Goal: Entertainment & Leisure: Consume media (video, audio)

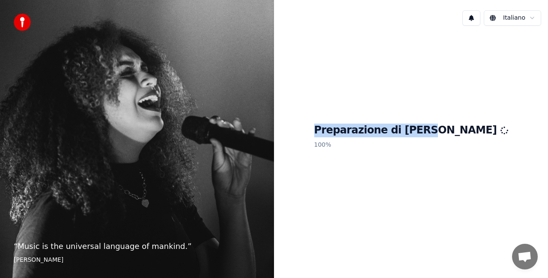
drag, startPoint x: 358, startPoint y: 130, endPoint x: 457, endPoint y: 133, distance: 99.0
click at [457, 133] on h1 "Preparazione di [PERSON_NAME]" at bounding box center [411, 131] width 194 height 14
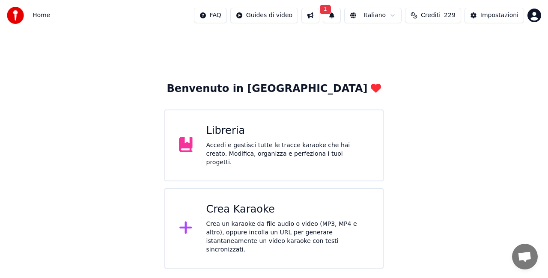
click at [333, 14] on button "1" at bounding box center [332, 15] width 18 height 15
click at [399, 40] on button "Aggiorna" at bounding box center [401, 42] width 42 height 15
click at [296, 138] on div "Libreria" at bounding box center [287, 131] width 163 height 14
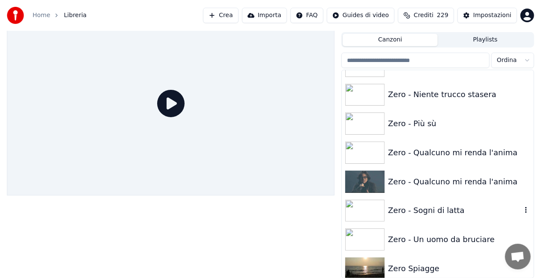
scroll to position [12188, 0]
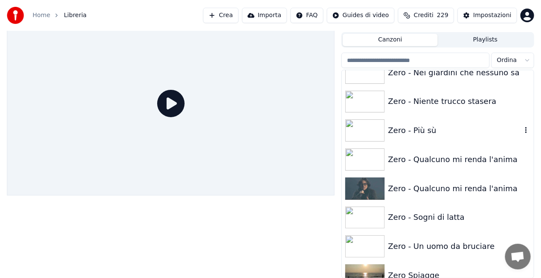
click at [454, 128] on div "Zero - Più sù" at bounding box center [455, 131] width 134 height 12
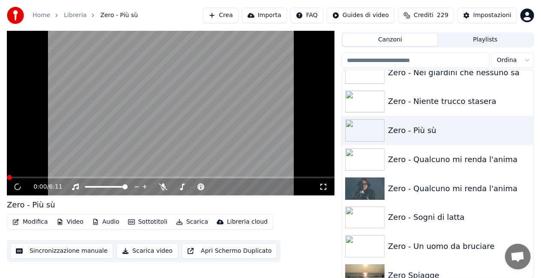
click at [325, 185] on icon at bounding box center [323, 187] width 9 height 7
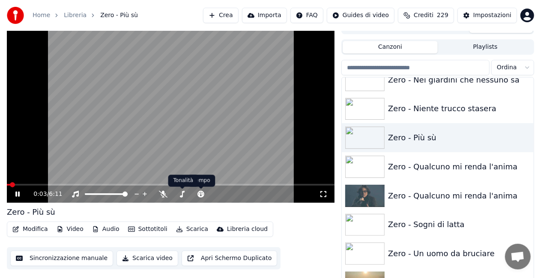
click at [153, 187] on div "0:03 / 6:11" at bounding box center [171, 194] width 328 height 17
click at [22, 194] on icon at bounding box center [24, 194] width 20 height 7
click at [371, 69] on input "search" at bounding box center [415, 67] width 148 height 15
type input "*"
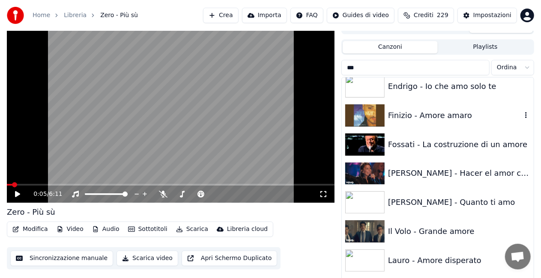
scroll to position [386, 0]
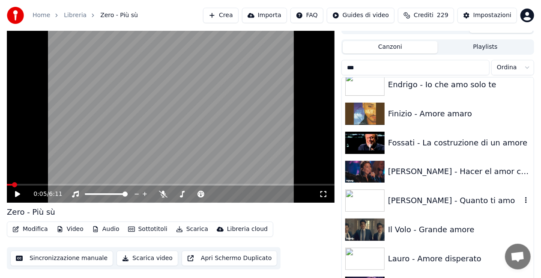
type input "***"
click at [435, 201] on div "[PERSON_NAME] - Quanto ti amo" at bounding box center [455, 201] width 134 height 12
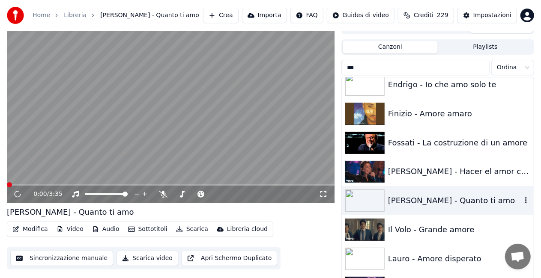
click at [435, 201] on div "[PERSON_NAME] - Quanto ti amo" at bounding box center [455, 201] width 134 height 12
drag, startPoint x: 320, startPoint y: 194, endPoint x: 321, endPoint y: 203, distance: 9.4
click at [321, 194] on icon at bounding box center [323, 194] width 6 height 6
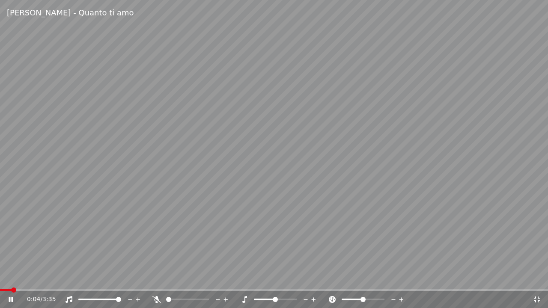
click at [157, 278] on icon at bounding box center [157, 299] width 9 height 7
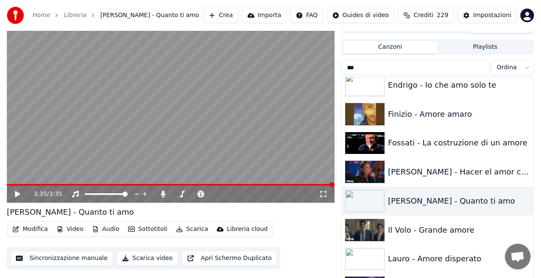
click at [7, 182] on video at bounding box center [171, 111] width 328 height 184
click at [113, 194] on span at bounding box center [99, 195] width 28 height 2
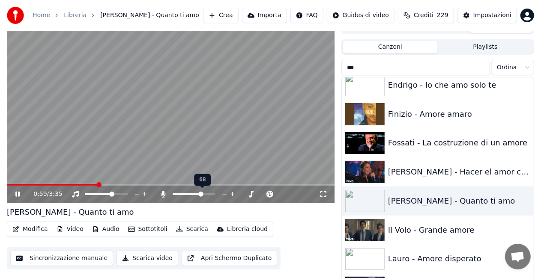
click at [202, 192] on span at bounding box center [200, 194] width 5 height 5
click at [12, 184] on span at bounding box center [9, 185] width 5 height 2
click at [19, 191] on icon at bounding box center [24, 194] width 20 height 7
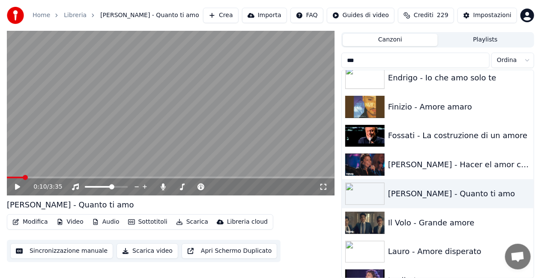
click at [14, 188] on icon at bounding box center [24, 187] width 20 height 7
click at [326, 189] on icon at bounding box center [323, 187] width 6 height 6
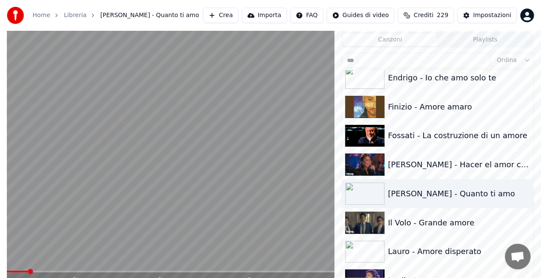
scroll to position [12, 0]
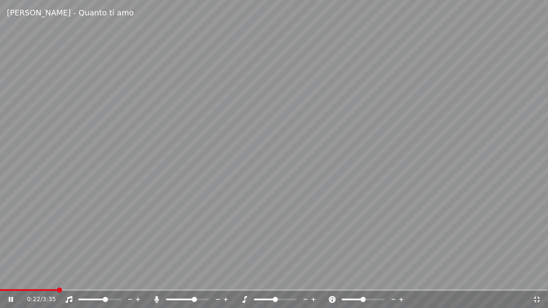
click at [156, 278] on icon at bounding box center [156, 299] width 5 height 7
click at [48, 278] on span at bounding box center [24, 291] width 48 height 2
click at [130, 254] on video at bounding box center [274, 154] width 548 height 308
click at [30, 278] on div "0:19 / 3:35" at bounding box center [274, 299] width 548 height 17
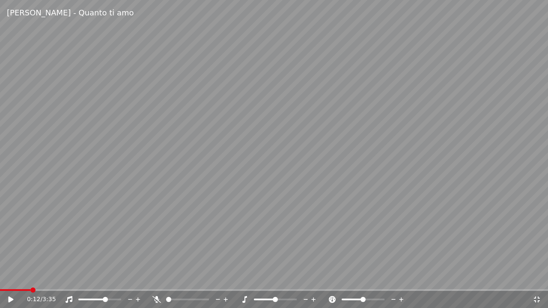
click at [30, 278] on span at bounding box center [15, 291] width 30 height 2
click at [111, 231] on video at bounding box center [274, 154] width 548 height 308
click at [155, 278] on icon at bounding box center [157, 299] width 9 height 7
click at [158, 278] on icon at bounding box center [156, 299] width 5 height 7
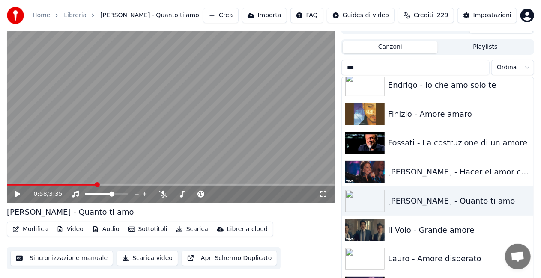
drag, startPoint x: 407, startPoint y: 62, endPoint x: 250, endPoint y: 90, distance: 159.2
click at [250, 90] on div "0:58 / 3:35 [PERSON_NAME] - Quanto ti amo Modifica Video Audio Sottotitoli Scar…" at bounding box center [270, 152] width 541 height 267
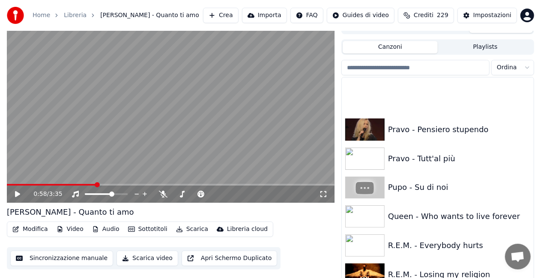
scroll to position [8759, 0]
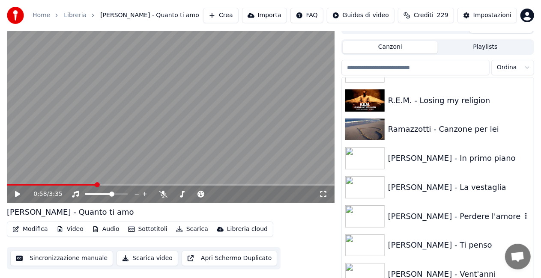
click at [453, 212] on div "[PERSON_NAME] - Perdere l'amore" at bounding box center [455, 217] width 134 height 12
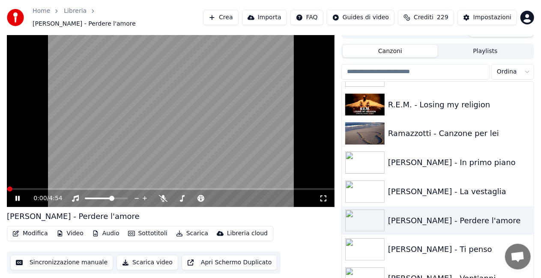
click at [322, 196] on icon at bounding box center [323, 198] width 9 height 7
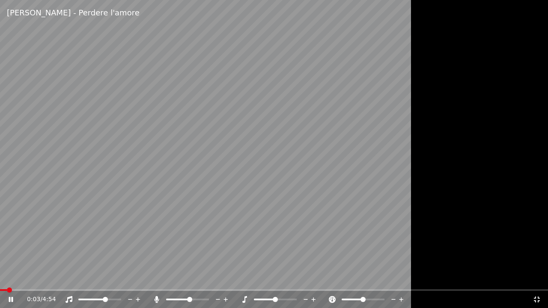
click at [190, 278] on span at bounding box center [189, 299] width 5 height 5
drag, startPoint x: 156, startPoint y: 300, endPoint x: 96, endPoint y: 304, distance: 60.1
click at [131, 278] on div "[PERSON_NAME] - Perdere l'amore 0:05 / 4:54" at bounding box center [274, 154] width 548 height 308
click at [121, 278] on span at bounding box center [118, 299] width 5 height 5
click at [191, 221] on video at bounding box center [274, 154] width 548 height 308
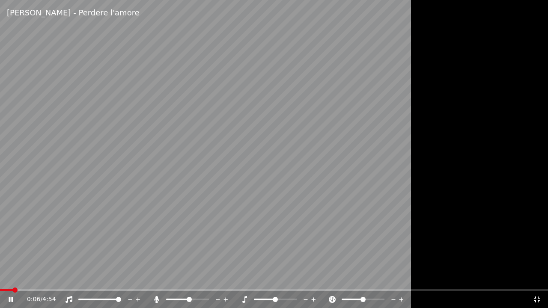
click at [153, 278] on icon at bounding box center [157, 299] width 9 height 7
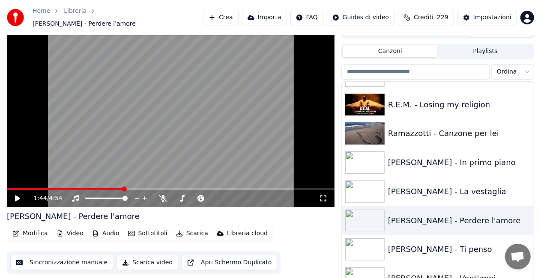
click at [325, 194] on div "1:44 / 4:54" at bounding box center [170, 198] width 321 height 9
click at [322, 195] on icon at bounding box center [323, 198] width 9 height 7
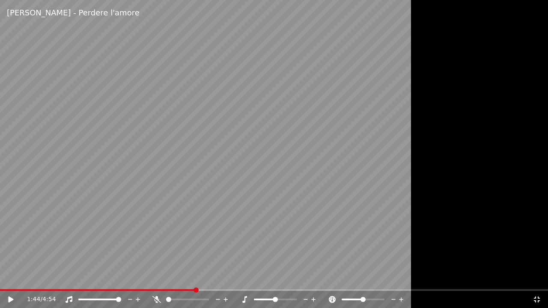
click at [133, 278] on div "1:44 / 4:54" at bounding box center [274, 299] width 548 height 17
click at [133, 278] on span at bounding box center [97, 291] width 195 height 2
click at [156, 278] on icon at bounding box center [157, 299] width 9 height 7
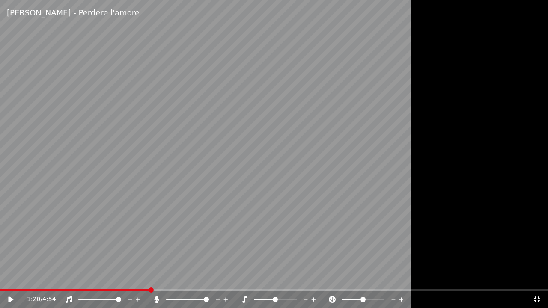
click at [298, 278] on div at bounding box center [283, 300] width 69 height 9
click at [302, 278] on div at bounding box center [283, 300] width 69 height 9
click at [242, 278] on icon at bounding box center [244, 299] width 9 height 7
click at [301, 278] on div at bounding box center [283, 300] width 69 height 9
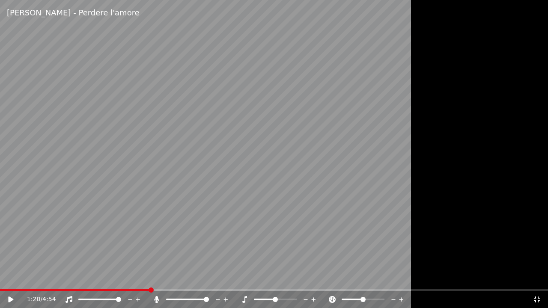
click at [248, 278] on icon at bounding box center [244, 299] width 9 height 7
click at [302, 278] on icon at bounding box center [306, 300] width 8 height 9
click at [89, 278] on video at bounding box center [274, 154] width 548 height 308
click at [72, 278] on span at bounding box center [75, 291] width 150 height 2
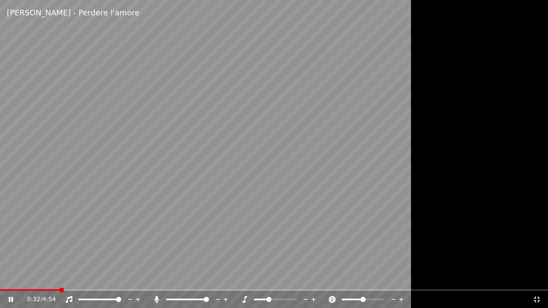
click at [48, 278] on span at bounding box center [30, 291] width 60 height 2
click at [41, 278] on div "0:26 / 4:54" at bounding box center [274, 299] width 548 height 17
drag, startPoint x: 41, startPoint y: 292, endPoint x: 32, endPoint y: 292, distance: 9.0
click at [32, 278] on div "0:27 / 4:54" at bounding box center [274, 299] width 548 height 17
click at [30, 278] on div "0:27 / 4:54" at bounding box center [274, 299] width 548 height 17
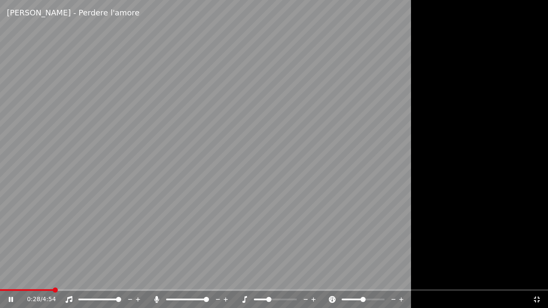
click at [26, 278] on span at bounding box center [26, 291] width 53 height 2
click at [155, 278] on icon at bounding box center [156, 299] width 5 height 7
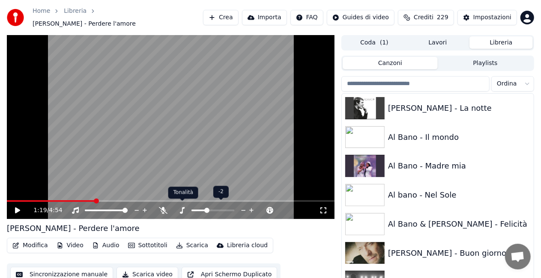
click at [183, 207] on icon at bounding box center [182, 210] width 9 height 7
click at [433, 111] on div "[PERSON_NAME] - La notte" at bounding box center [438, 108] width 192 height 29
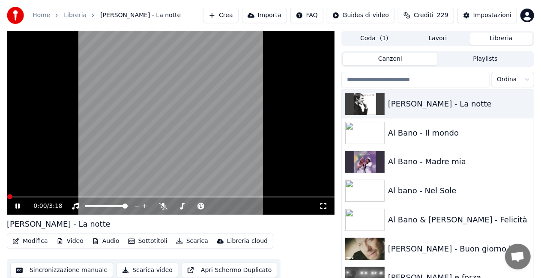
click at [323, 206] on icon at bounding box center [323, 206] width 9 height 7
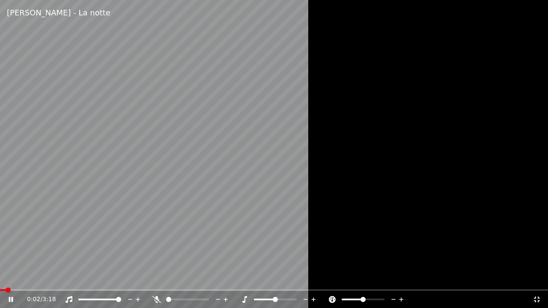
click at [108, 278] on div at bounding box center [107, 300] width 69 height 9
click at [111, 278] on div at bounding box center [107, 300] width 69 height 9
click at [108, 278] on span at bounding box center [107, 299] width 5 height 5
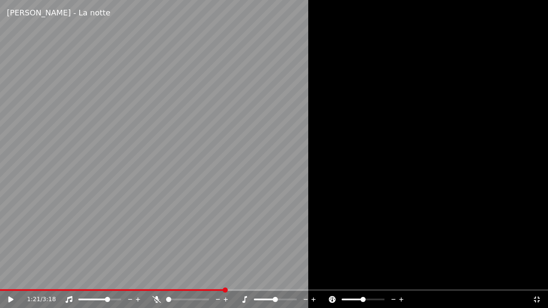
click at [15, 278] on span at bounding box center [112, 291] width 225 height 2
click at [11, 278] on icon at bounding box center [10, 300] width 5 height 6
click at [150, 278] on div "0:06 / 3:18" at bounding box center [280, 300] width 506 height 9
drag, startPoint x: 164, startPoint y: 299, endPoint x: 172, endPoint y: 300, distance: 8.6
click at [172, 278] on div at bounding box center [195, 300] width 69 height 9
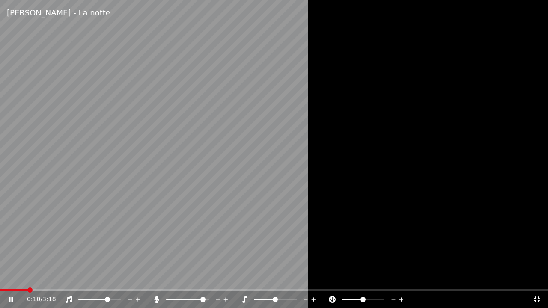
click at [205, 278] on span at bounding box center [202, 299] width 5 height 5
click at [308, 209] on video at bounding box center [274, 154] width 548 height 308
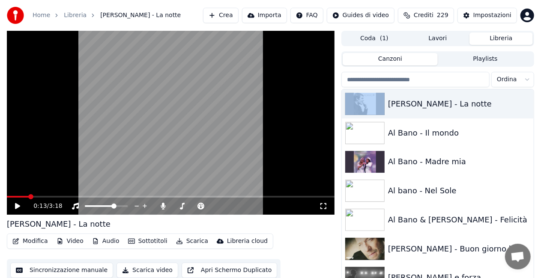
drag, startPoint x: 526, startPoint y: 96, endPoint x: 532, endPoint y: 142, distance: 45.7
click at [532, 144] on div "[PERSON_NAME] - La notte Al Bano - Il mondo Al Bano - Madre mia Al bano - Nel S…" at bounding box center [438, 194] width 192 height 208
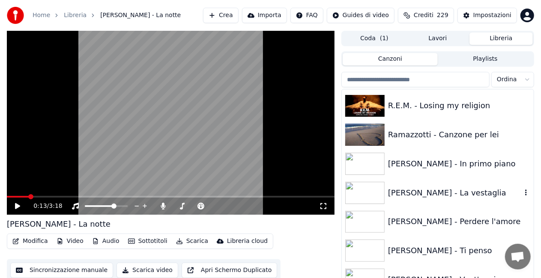
scroll to position [8937, 0]
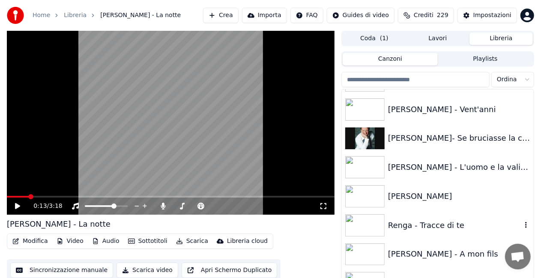
click at [458, 218] on div "Renga - Tracce di te" at bounding box center [438, 225] width 192 height 29
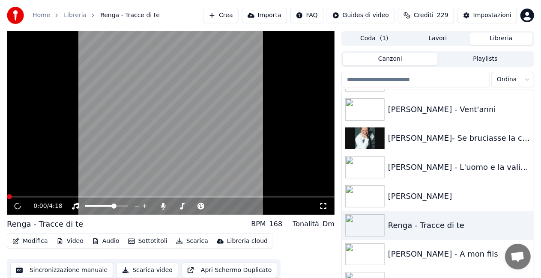
click at [321, 206] on icon at bounding box center [323, 206] width 9 height 7
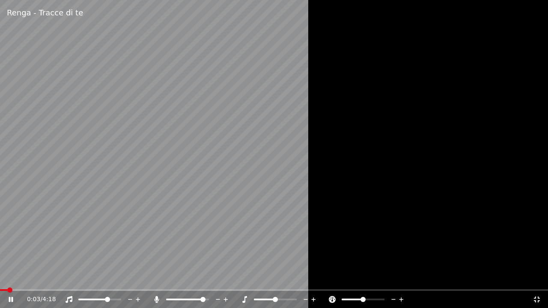
click at [245, 278] on icon at bounding box center [244, 299] width 5 height 7
click at [155, 278] on icon at bounding box center [157, 299] width 9 height 7
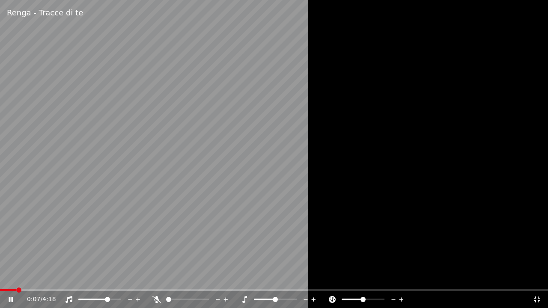
click at [70, 278] on icon at bounding box center [69, 299] width 7 height 7
click at [69, 278] on icon at bounding box center [69, 299] width 9 height 7
click at [6, 278] on span at bounding box center [3, 291] width 6 height 2
click at [12, 278] on icon at bounding box center [10, 300] width 5 height 6
click at [226, 230] on video at bounding box center [274, 154] width 548 height 308
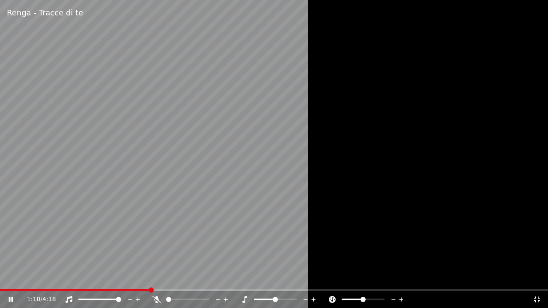
click at [154, 278] on icon at bounding box center [157, 299] width 9 height 7
click at [539, 278] on icon at bounding box center [537, 299] width 9 height 7
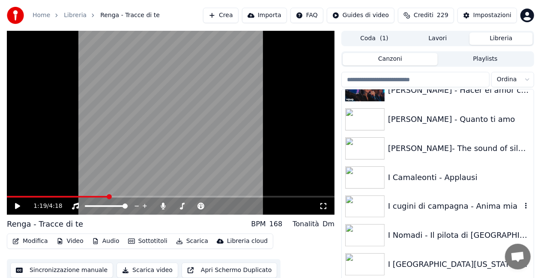
scroll to position [5039, 0]
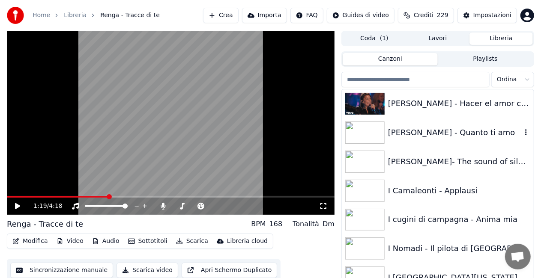
click at [443, 134] on div "[PERSON_NAME] - Quanto ti amo" at bounding box center [455, 133] width 134 height 12
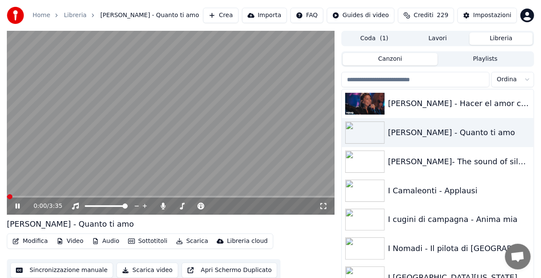
click at [322, 206] on icon at bounding box center [323, 206] width 9 height 7
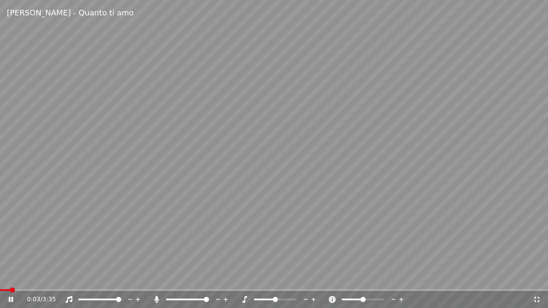
click at [155, 278] on icon at bounding box center [157, 299] width 9 height 7
click at [159, 278] on icon at bounding box center [157, 299] width 9 height 7
click at [305, 278] on icon at bounding box center [306, 300] width 8 height 9
click at [18, 278] on span at bounding box center [9, 291] width 18 height 2
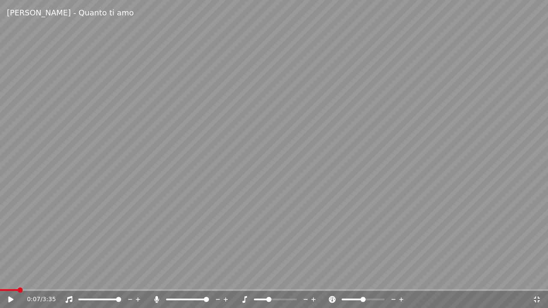
click at [7, 278] on icon at bounding box center [17, 299] width 20 height 7
click at [154, 278] on icon at bounding box center [157, 299] width 9 height 7
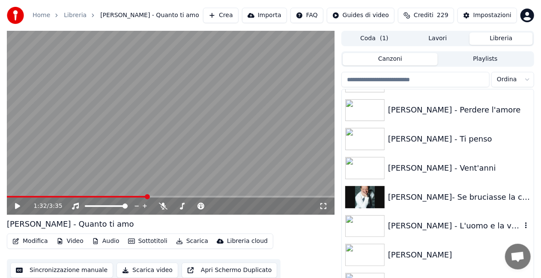
scroll to position [8921, 0]
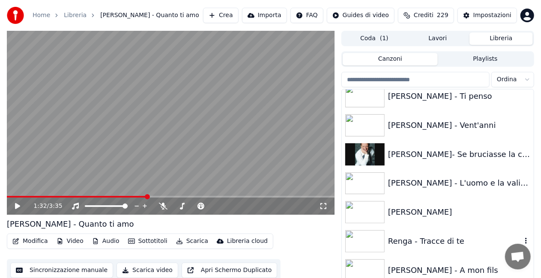
click at [423, 238] on div "Renga - Tracce di te" at bounding box center [455, 242] width 134 height 12
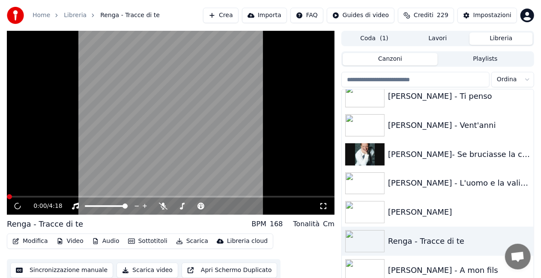
click at [321, 208] on icon at bounding box center [323, 206] width 6 height 6
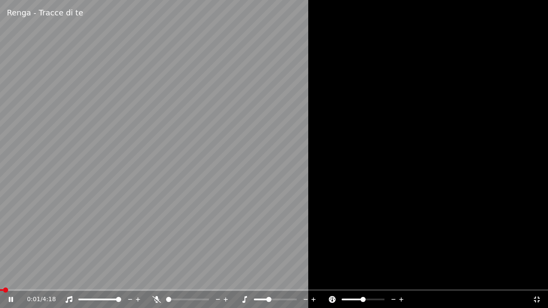
click at [246, 278] on icon at bounding box center [244, 299] width 9 height 7
click at [303, 278] on icon at bounding box center [306, 300] width 8 height 9
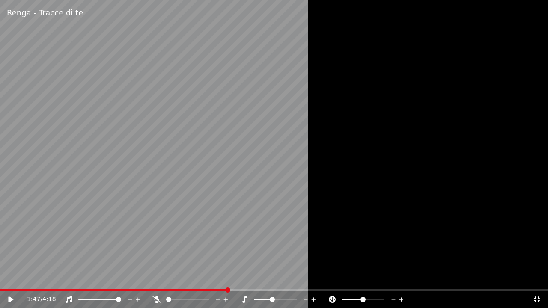
click at [302, 278] on icon at bounding box center [306, 300] width 8 height 9
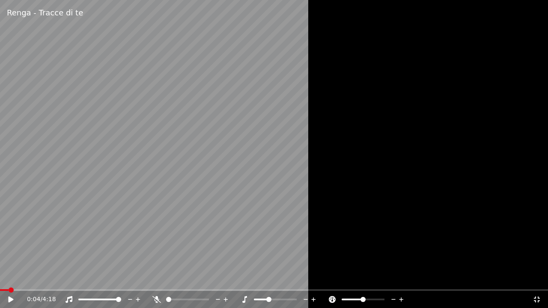
click at [8, 278] on span at bounding box center [4, 291] width 9 height 2
click at [11, 278] on icon at bounding box center [10, 300] width 5 height 6
click at [245, 278] on icon at bounding box center [244, 299] width 5 height 7
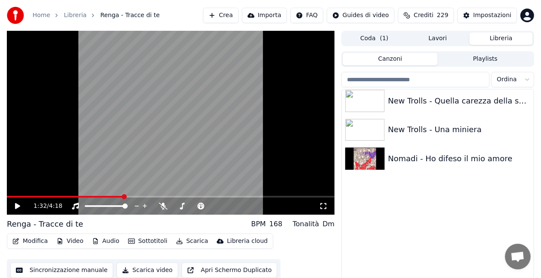
scroll to position [7100, 0]
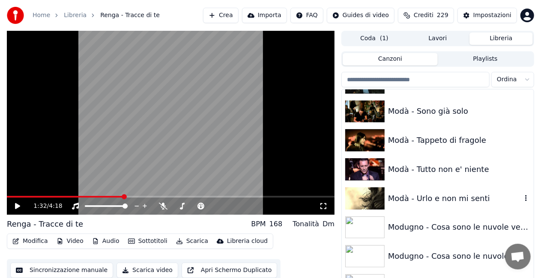
drag, startPoint x: 454, startPoint y: 193, endPoint x: 320, endPoint y: 192, distance: 133.7
click at [453, 193] on div "Modà - Urlo e non mi senti" at bounding box center [455, 199] width 134 height 12
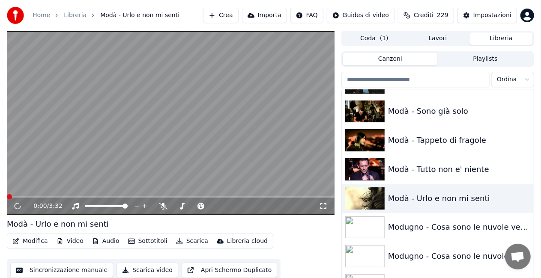
click at [324, 209] on icon at bounding box center [323, 206] width 9 height 7
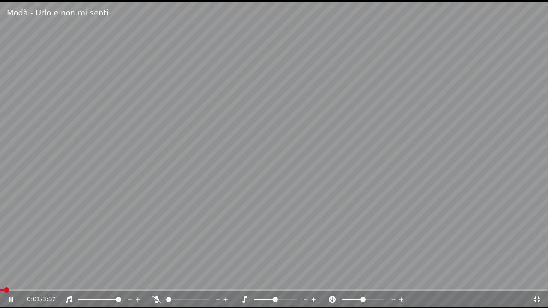
click at [245, 278] on icon at bounding box center [244, 299] width 9 height 7
click at [17, 278] on video at bounding box center [274, 154] width 548 height 308
click at [17, 278] on div "0:43 / 3:32" at bounding box center [274, 299] width 548 height 17
click at [17, 278] on span at bounding box center [58, 291] width 116 height 2
click at [153, 278] on div "0:08 / 3:32" at bounding box center [274, 299] width 548 height 17
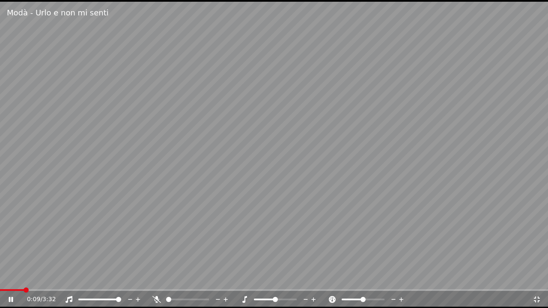
click at [156, 278] on icon at bounding box center [157, 299] width 9 height 7
click at [244, 278] on icon at bounding box center [244, 299] width 9 height 7
drag, startPoint x: 244, startPoint y: 299, endPoint x: 298, endPoint y: 272, distance: 60.4
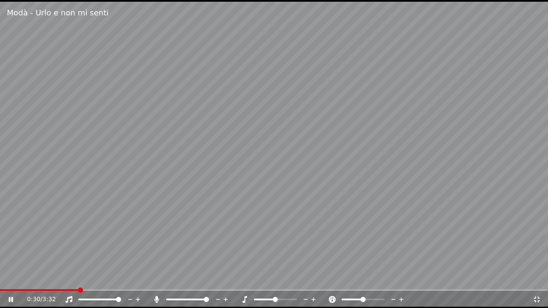
click at [246, 278] on icon at bounding box center [244, 299] width 9 height 7
click at [156, 278] on icon at bounding box center [156, 299] width 5 height 7
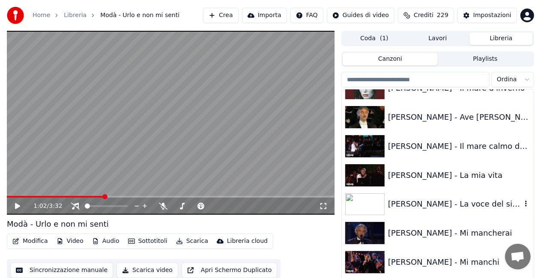
scroll to position [1340, 0]
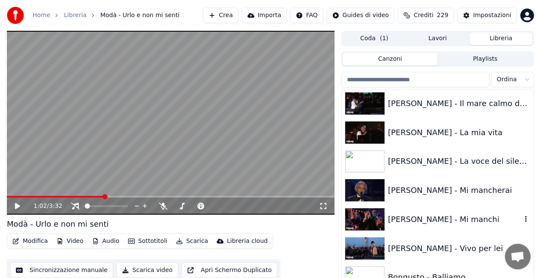
click at [458, 208] on div "[PERSON_NAME] - Mi manchi" at bounding box center [438, 219] width 192 height 29
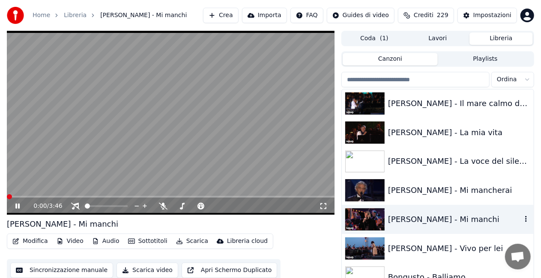
click at [435, 215] on div "[PERSON_NAME] - Mi manchi" at bounding box center [455, 220] width 134 height 12
click at [325, 208] on icon at bounding box center [323, 206] width 9 height 7
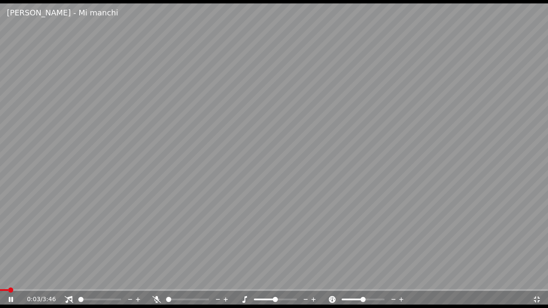
click at [67, 278] on div at bounding box center [104, 300] width 78 height 9
click at [67, 278] on icon at bounding box center [69, 299] width 9 height 7
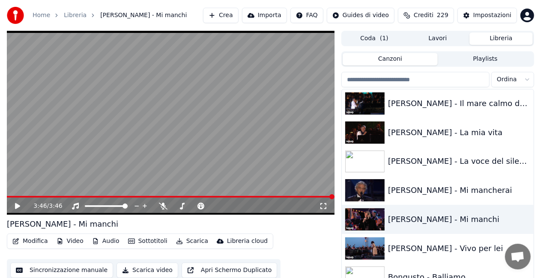
click at [153, 198] on div "3:46 / 3:46" at bounding box center [171, 206] width 328 height 17
click at [153, 198] on span at bounding box center [80, 197] width 147 height 2
click at [197, 158] on video at bounding box center [171, 123] width 328 height 184
click at [130, 196] on span at bounding box center [68, 197] width 123 height 2
click at [130, 196] on span at bounding box center [131, 196] width 5 height 5
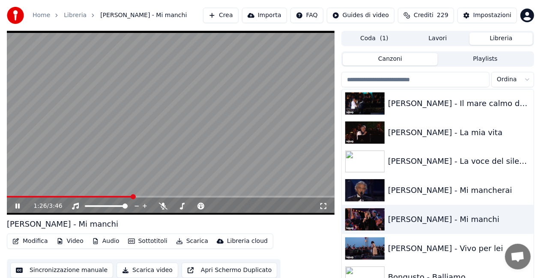
click at [161, 202] on div "1:26 / 3:46" at bounding box center [176, 206] width 286 height 9
click at [161, 204] on icon at bounding box center [163, 206] width 9 height 7
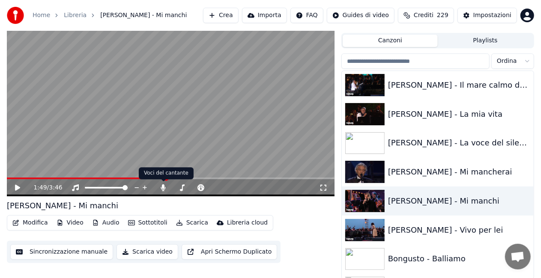
scroll to position [19, 0]
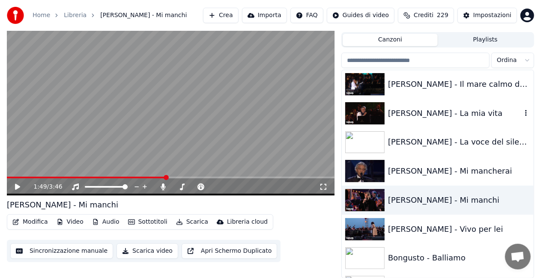
click at [433, 113] on div "[PERSON_NAME] - La mia vita" at bounding box center [455, 114] width 134 height 12
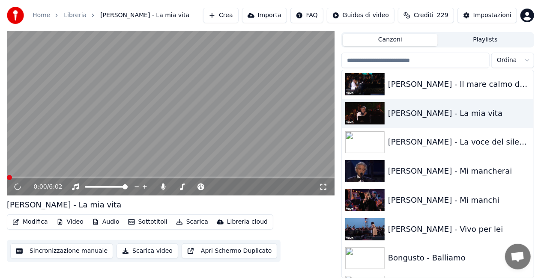
click at [324, 186] on icon at bounding box center [323, 187] width 9 height 7
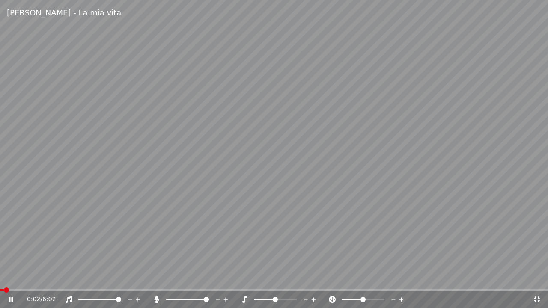
click at [15, 278] on span at bounding box center [274, 291] width 548 height 2
click at [155, 278] on icon at bounding box center [156, 299] width 5 height 7
click at [30, 278] on span at bounding box center [15, 291] width 30 height 2
click at [158, 278] on icon at bounding box center [156, 299] width 5 height 7
click at [26, 278] on video at bounding box center [274, 154] width 548 height 308
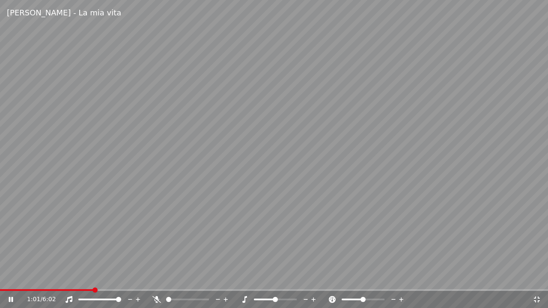
click at [26, 278] on video at bounding box center [274, 154] width 548 height 308
click at [27, 278] on span at bounding box center [46, 291] width 93 height 2
click at [165, 278] on span at bounding box center [83, 291] width 166 height 2
click at [160, 278] on icon at bounding box center [157, 299] width 9 height 7
click at [157, 262] on video at bounding box center [274, 154] width 548 height 308
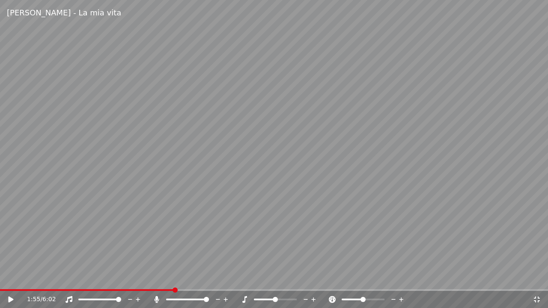
click at [29, 278] on span at bounding box center [87, 291] width 174 height 2
click at [39, 278] on div "0:19 / 6:02" at bounding box center [274, 299] width 548 height 19
click at [43, 278] on span at bounding box center [274, 291] width 548 height 2
click at [141, 175] on video at bounding box center [274, 154] width 548 height 308
click at [147, 278] on div "0:38 / 6:02" at bounding box center [274, 299] width 548 height 17
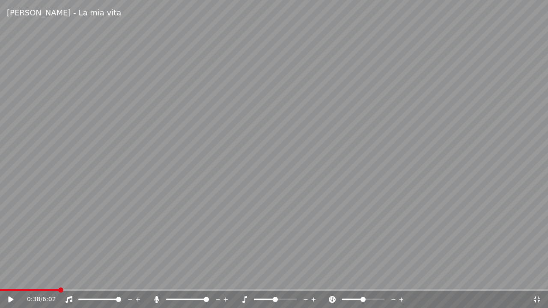
click at [153, 278] on video at bounding box center [274, 154] width 548 height 308
click at [153, 278] on div "[PERSON_NAME] - La mia vita 0:38 / 6:02" at bounding box center [274, 154] width 548 height 308
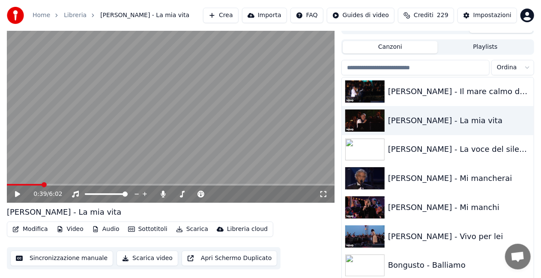
drag, startPoint x: 322, startPoint y: 195, endPoint x: 320, endPoint y: 205, distance: 9.5
click at [322, 195] on icon at bounding box center [323, 194] width 9 height 7
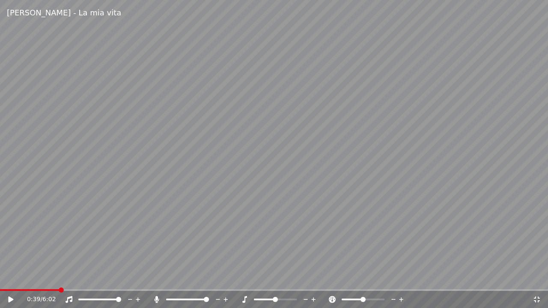
click at [221, 200] on video at bounding box center [274, 154] width 548 height 308
click at [30, 278] on video at bounding box center [274, 154] width 548 height 308
click at [31, 278] on span at bounding box center [16, 291] width 32 height 2
click at [35, 278] on span at bounding box center [36, 290] width 5 height 5
click at [45, 278] on span at bounding box center [274, 291] width 548 height 2
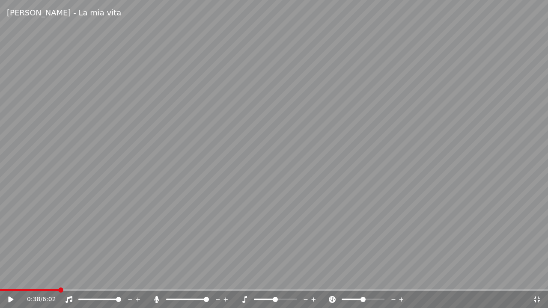
click at [245, 278] on icon at bounding box center [244, 299] width 5 height 7
click at [304, 278] on icon at bounding box center [306, 300] width 8 height 9
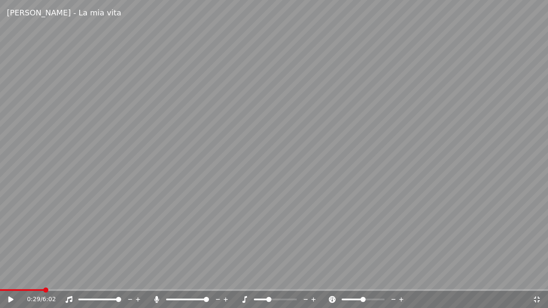
click at [44, 278] on span at bounding box center [22, 291] width 44 height 2
drag, startPoint x: 104, startPoint y: 230, endPoint x: 255, endPoint y: 193, distance: 156.1
click at [130, 218] on video at bounding box center [274, 154] width 548 height 308
click at [154, 278] on icon at bounding box center [157, 299] width 9 height 7
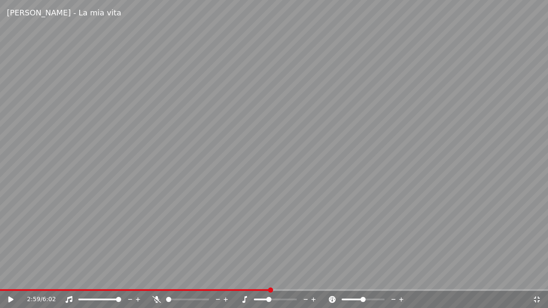
click at [536, 278] on icon at bounding box center [537, 299] width 9 height 7
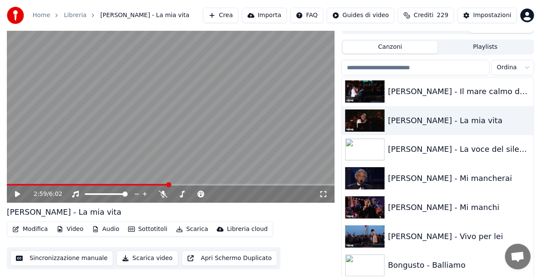
click at [328, 197] on div "2:59 / 6:02" at bounding box center [170, 194] width 321 height 9
click at [323, 194] on icon at bounding box center [323, 194] width 9 height 7
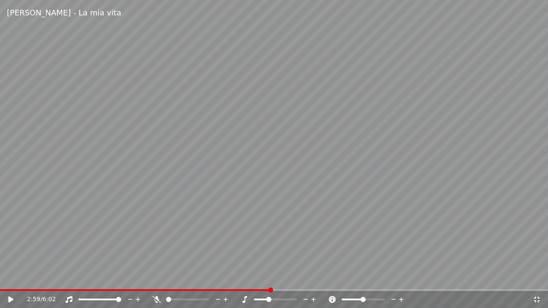
click at [24, 278] on span at bounding box center [135, 291] width 271 height 2
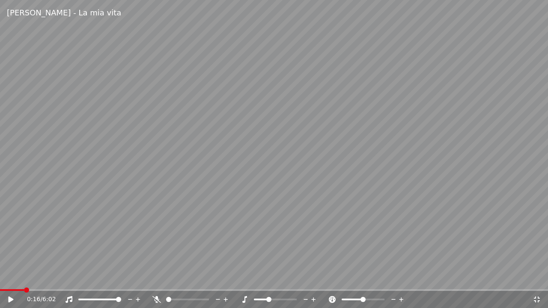
drag, startPoint x: 10, startPoint y: 299, endPoint x: 72, endPoint y: 287, distance: 62.8
click at [14, 278] on icon at bounding box center [17, 299] width 20 height 7
click at [69, 278] on icon at bounding box center [69, 299] width 9 height 7
click at [51, 278] on span at bounding box center [274, 291] width 548 height 2
click at [58, 257] on video at bounding box center [274, 154] width 548 height 308
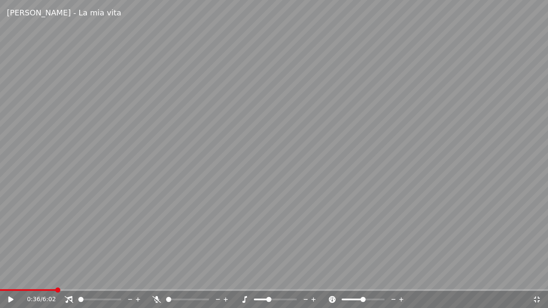
click at [531, 278] on div "0:36 / 6:02" at bounding box center [280, 300] width 506 height 9
click at [535, 278] on icon at bounding box center [537, 299] width 9 height 7
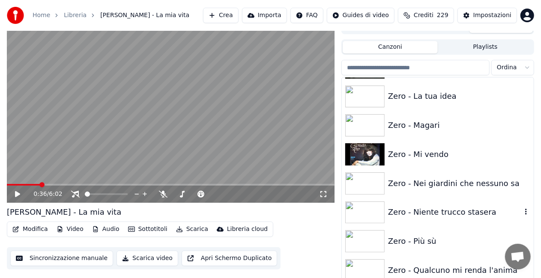
scroll to position [12116, 0]
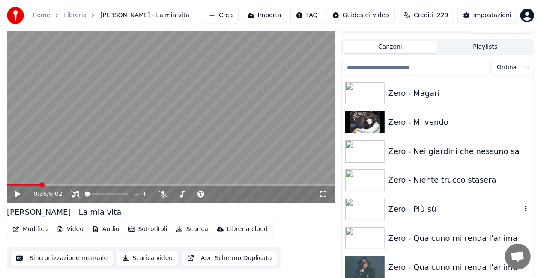
drag, startPoint x: 445, startPoint y: 202, endPoint x: 360, endPoint y: 192, distance: 85.4
click at [445, 201] on div "Zero - Più sù" at bounding box center [438, 209] width 192 height 29
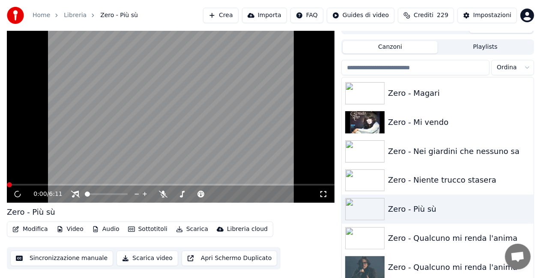
click at [325, 196] on icon at bounding box center [323, 194] width 9 height 7
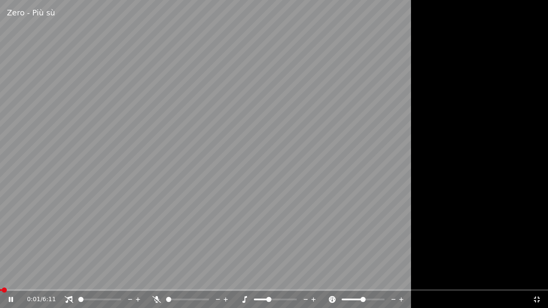
click at [67, 278] on icon at bounding box center [69, 299] width 9 height 7
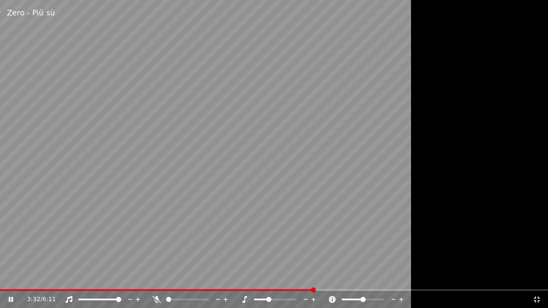
click at [545, 225] on div at bounding box center [274, 154] width 548 height 308
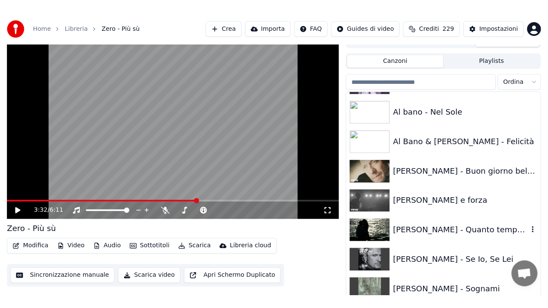
scroll to position [62, 0]
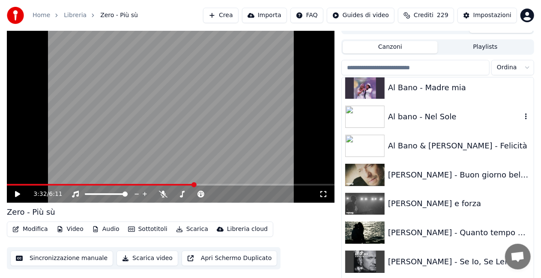
click at [446, 121] on div "Al bano - Nel Sole" at bounding box center [455, 117] width 134 height 12
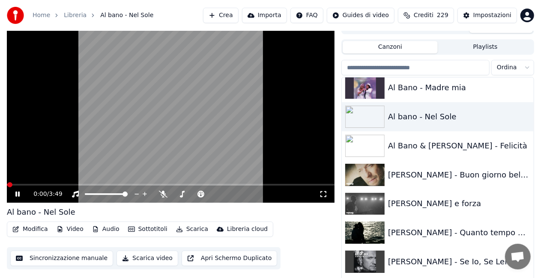
click at [323, 194] on icon at bounding box center [323, 194] width 9 height 7
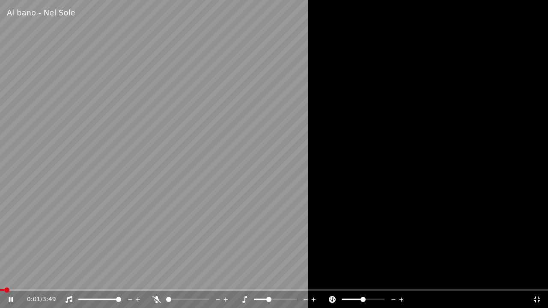
click at [243, 278] on icon at bounding box center [244, 299] width 9 height 7
click at [154, 278] on icon at bounding box center [157, 299] width 9 height 7
click at [244, 278] on icon at bounding box center [244, 299] width 9 height 7
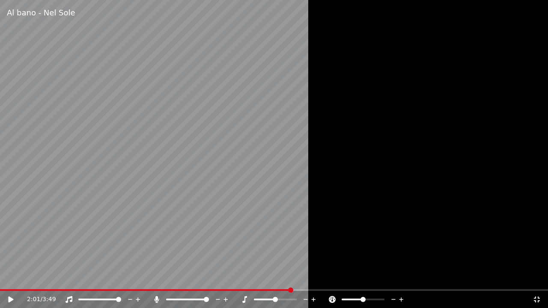
click at [42, 278] on span at bounding box center [145, 291] width 291 height 2
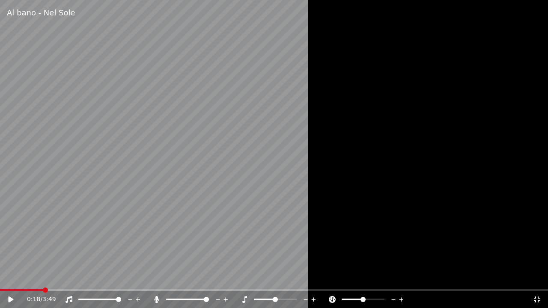
click at [307, 278] on icon at bounding box center [306, 300] width 8 height 9
click at [306, 278] on icon at bounding box center [306, 300] width 8 height 9
click at [12, 278] on icon at bounding box center [10, 300] width 5 height 6
